Goal: Complete application form: Complete application form

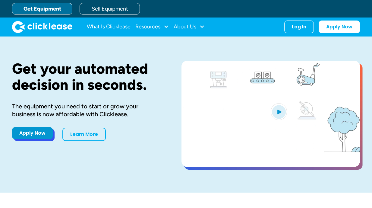
click at [28, 139] on link "Apply Now" at bounding box center [32, 133] width 41 height 12
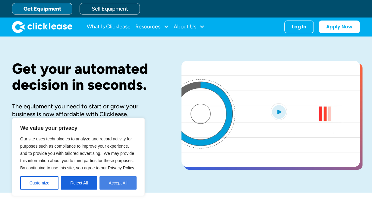
click at [115, 182] on button "Accept All" at bounding box center [118, 182] width 37 height 13
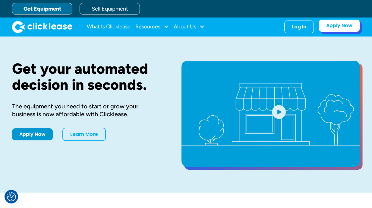
click at [334, 32] on link "Apply Now" at bounding box center [339, 25] width 41 height 13
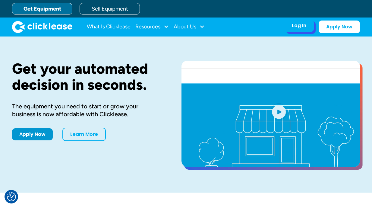
click at [296, 29] on div "Log In" at bounding box center [299, 26] width 14 height 6
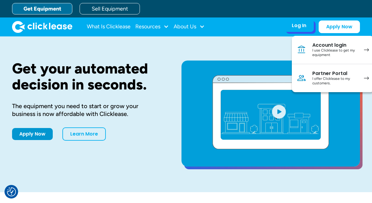
click at [318, 86] on div "I offer Clicklease to my customers." at bounding box center [335, 81] width 46 height 9
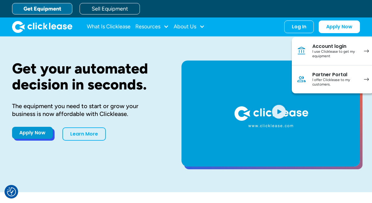
click at [24, 139] on link "Apply Now" at bounding box center [32, 133] width 41 height 12
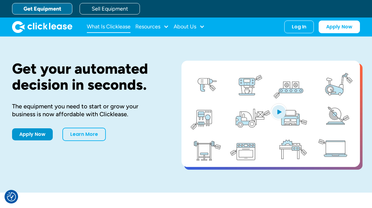
click at [107, 33] on link "What Is Clicklease" at bounding box center [109, 27] width 44 height 12
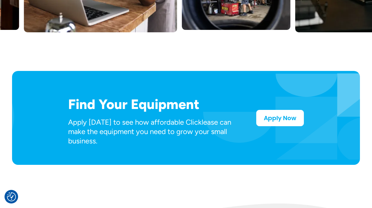
scroll to position [328, 0]
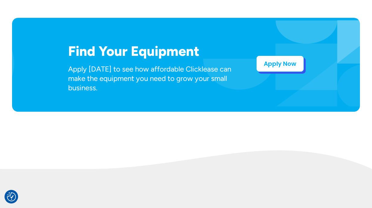
click at [275, 72] on link "Apply Now" at bounding box center [280, 63] width 48 height 16
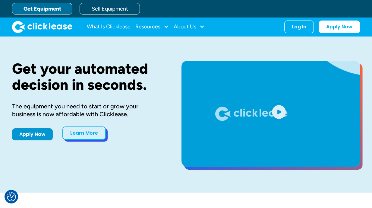
click at [94, 140] on link "Learn More" at bounding box center [83, 132] width 43 height 13
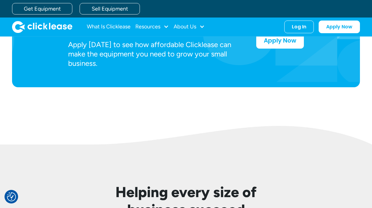
scroll to position [310, 0]
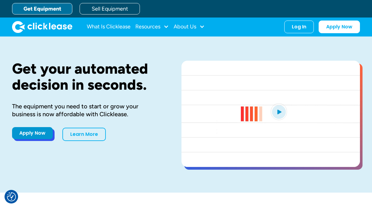
click at [30, 139] on link "Apply Now" at bounding box center [32, 133] width 41 height 12
